Goal: Task Accomplishment & Management: Manage account settings

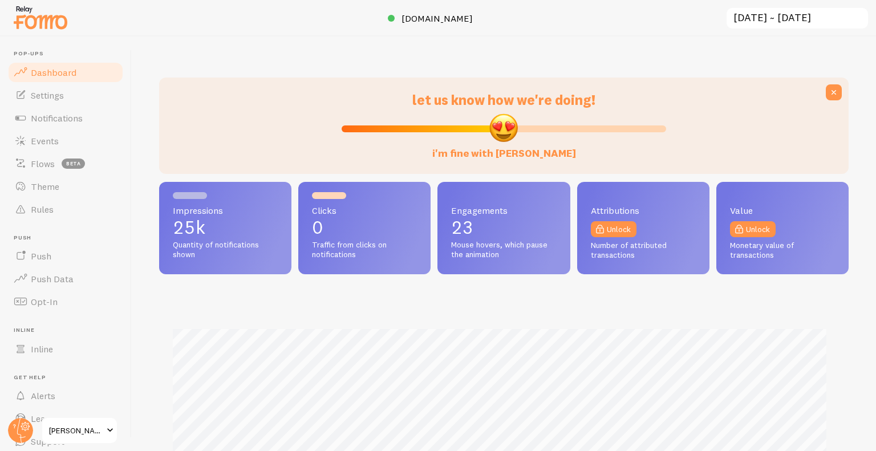
scroll to position [570242, 569861]
click at [54, 27] on img at bounding box center [40, 17] width 57 height 29
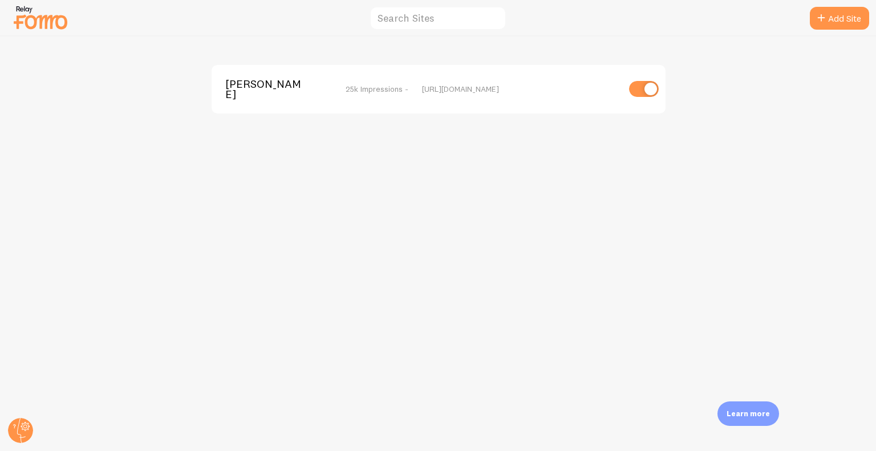
click at [237, 86] on span "[PERSON_NAME]" at bounding box center [271, 89] width 92 height 21
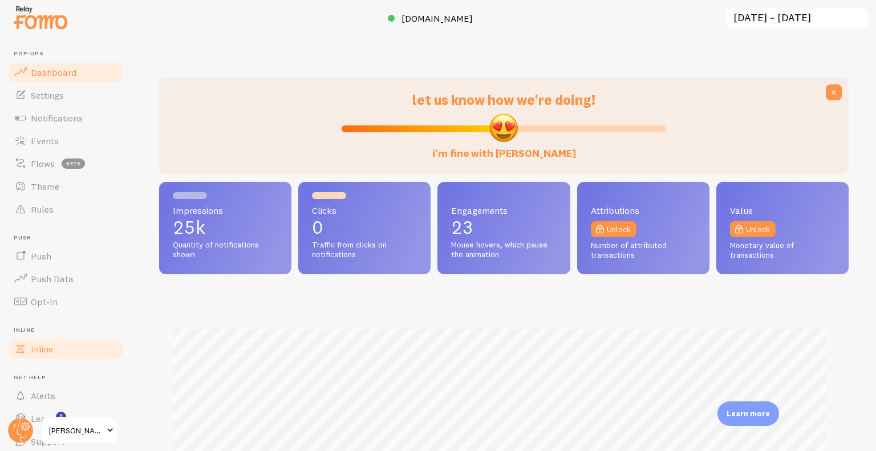
scroll to position [300, 681]
click at [18, 432] on circle at bounding box center [20, 430] width 25 height 25
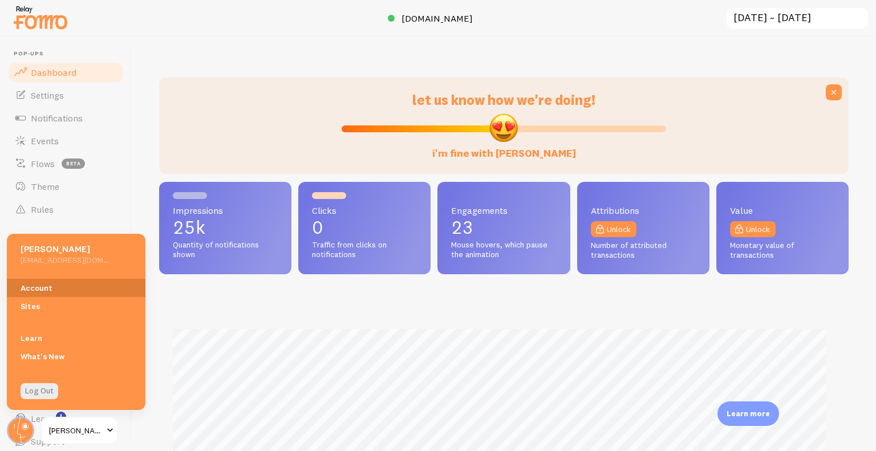
click at [50, 293] on link "Account" at bounding box center [76, 288] width 139 height 18
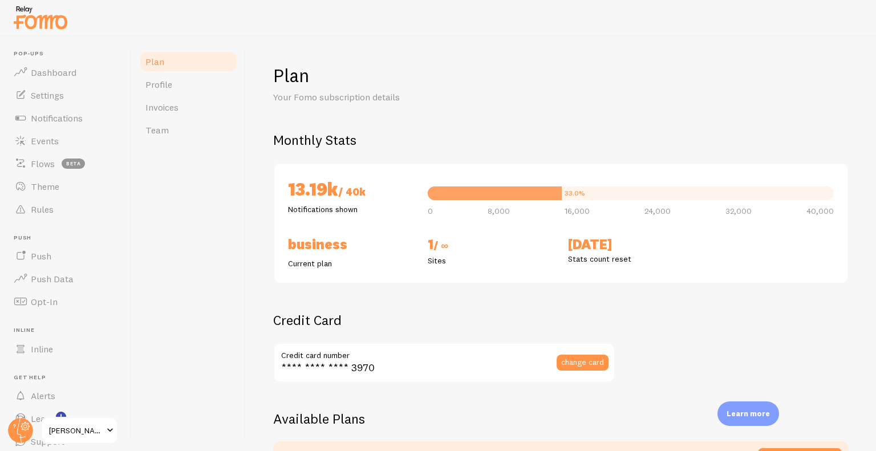
checkbox input "true"
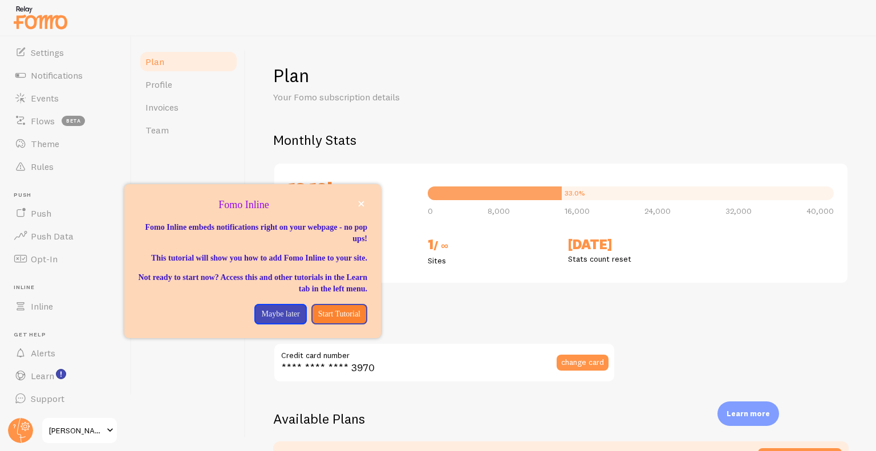
click at [220, 395] on div "Plan Profile Invoices Team" at bounding box center [189, 244] width 114 height 415
